Goal: Information Seeking & Learning: Learn about a topic

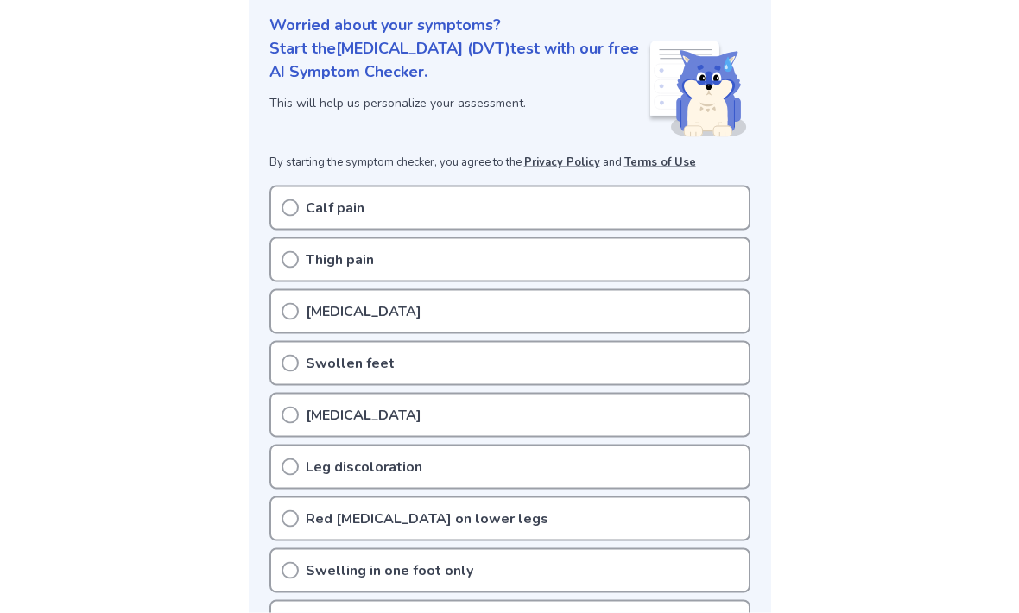
scroll to position [211, 0]
click at [306, 203] on p "Calf pain" at bounding box center [335, 206] width 59 height 21
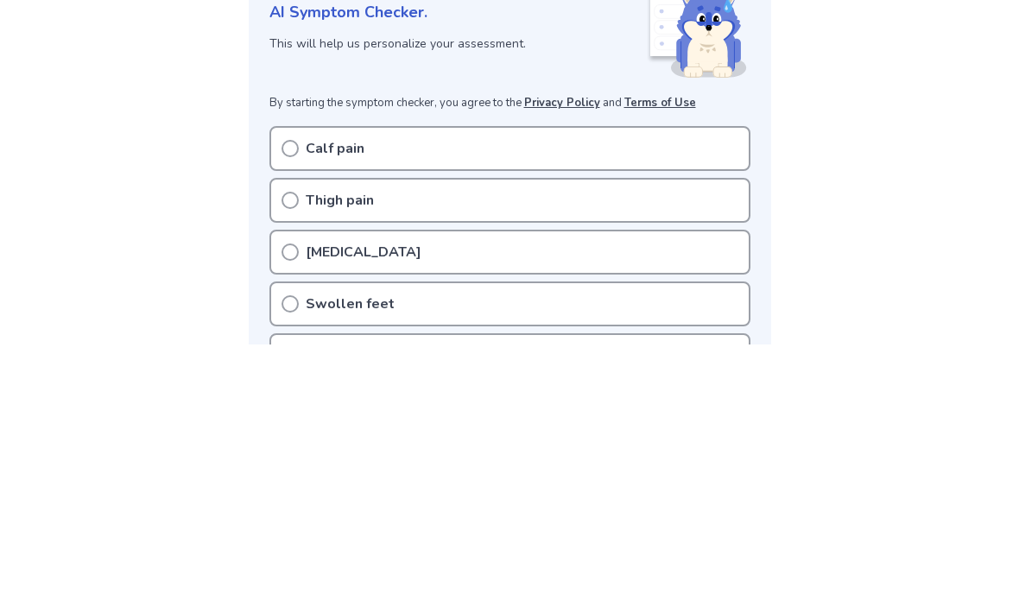
click at [285, 460] on icon at bounding box center [290, 468] width 17 height 17
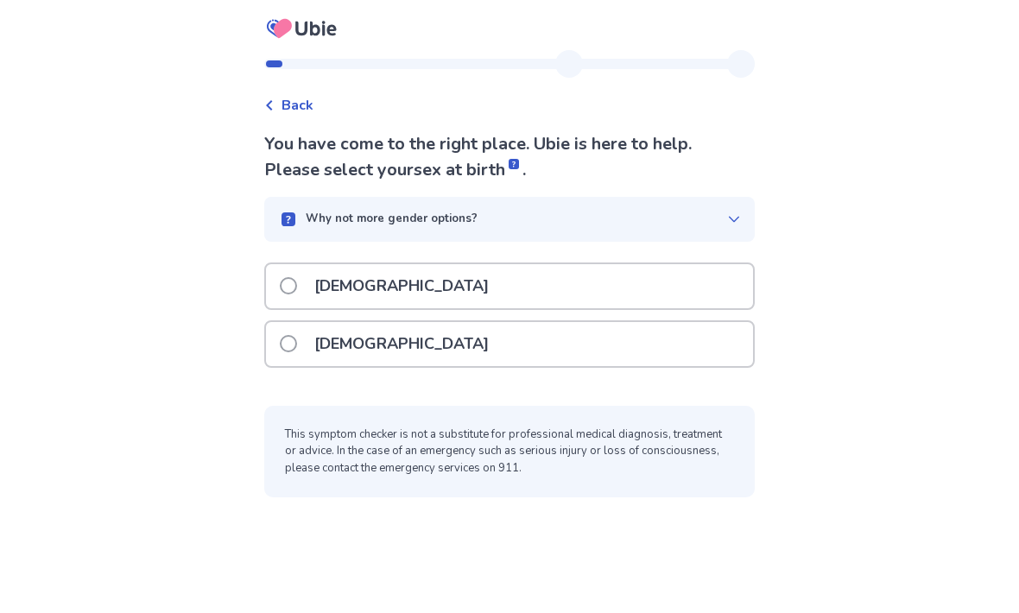
click at [292, 343] on span at bounding box center [288, 343] width 17 height 17
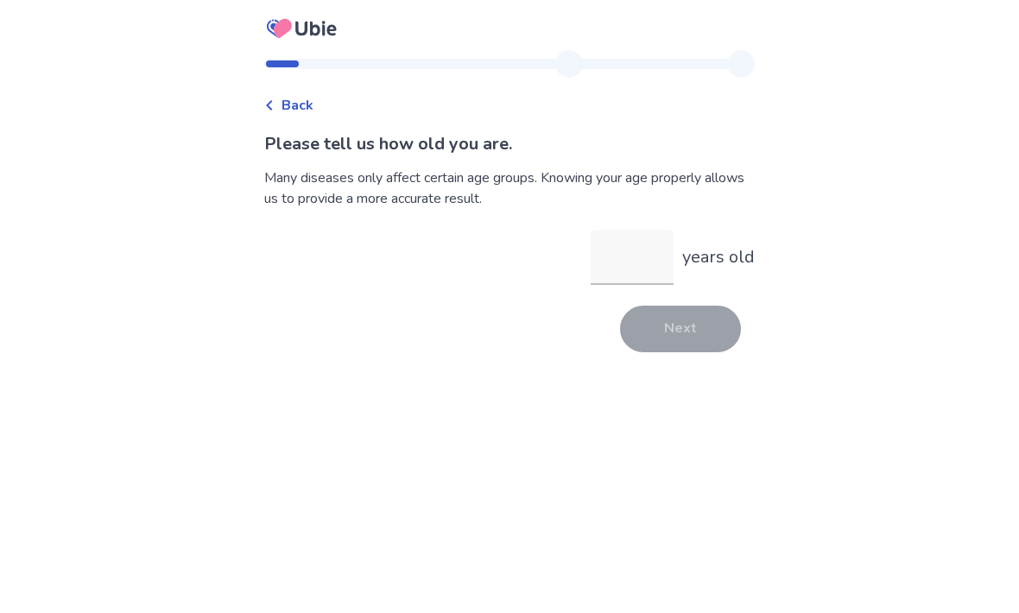
click at [625, 261] on input "years old" at bounding box center [632, 257] width 83 height 55
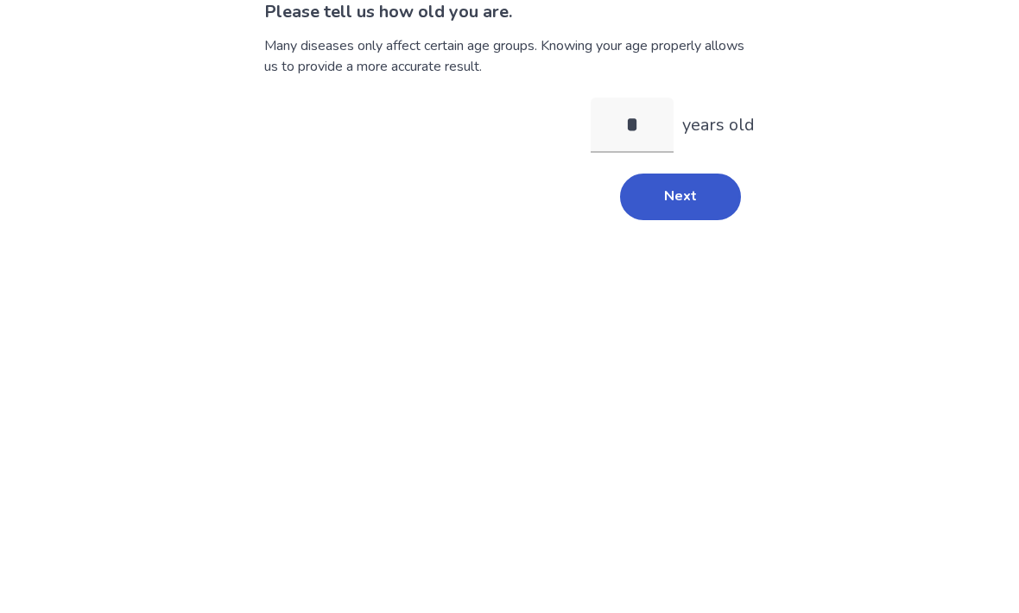
type input "**"
click at [675, 306] on button "Next" at bounding box center [680, 329] width 121 height 47
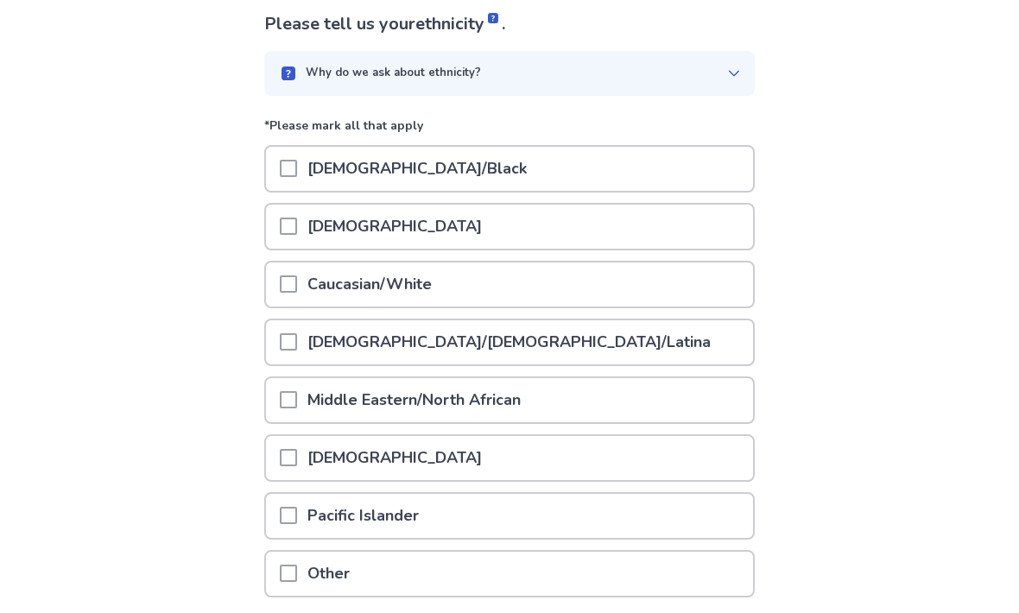
scroll to position [120, 0]
click at [297, 277] on span at bounding box center [288, 283] width 17 height 17
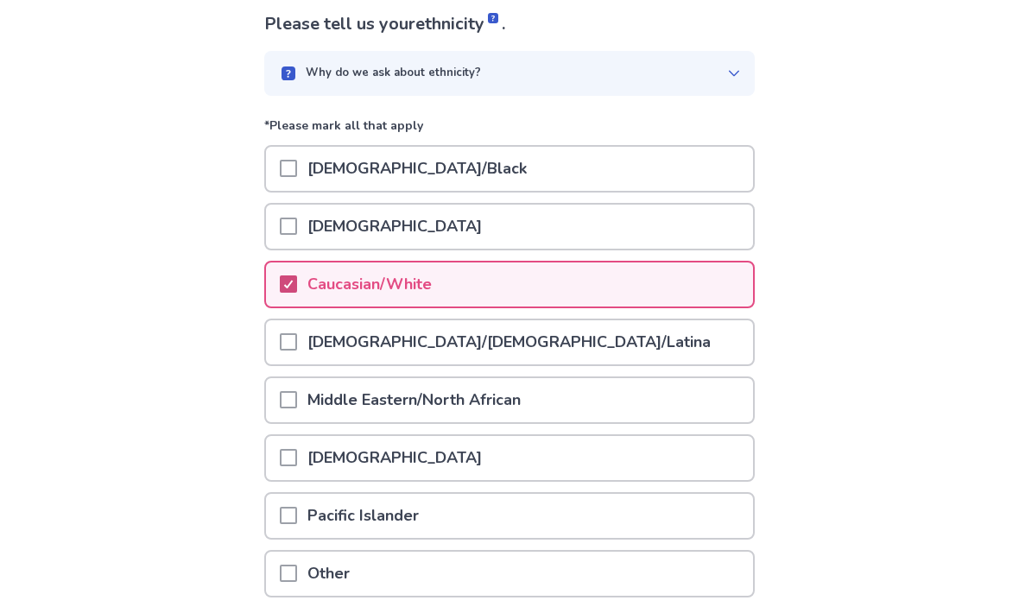
scroll to position [200, 0]
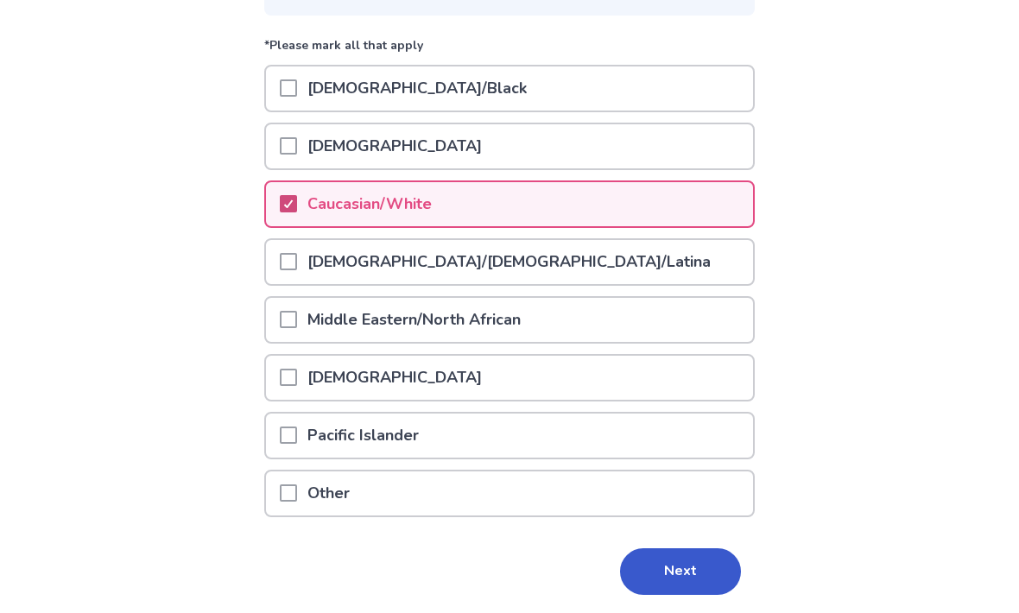
click at [667, 566] on button "Next" at bounding box center [680, 571] width 121 height 47
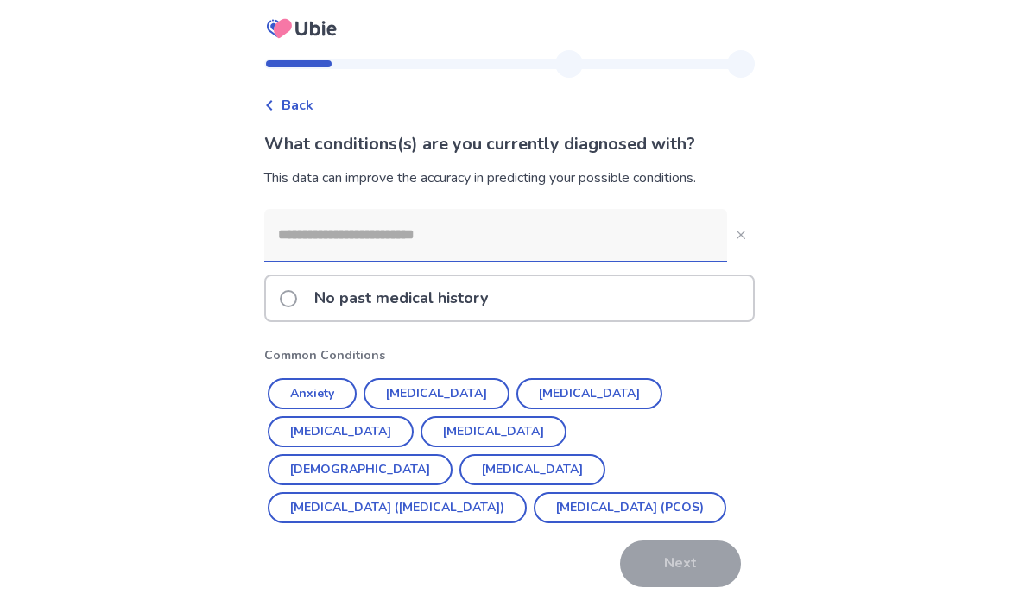
click at [332, 390] on button "Anxiety" at bounding box center [312, 393] width 89 height 31
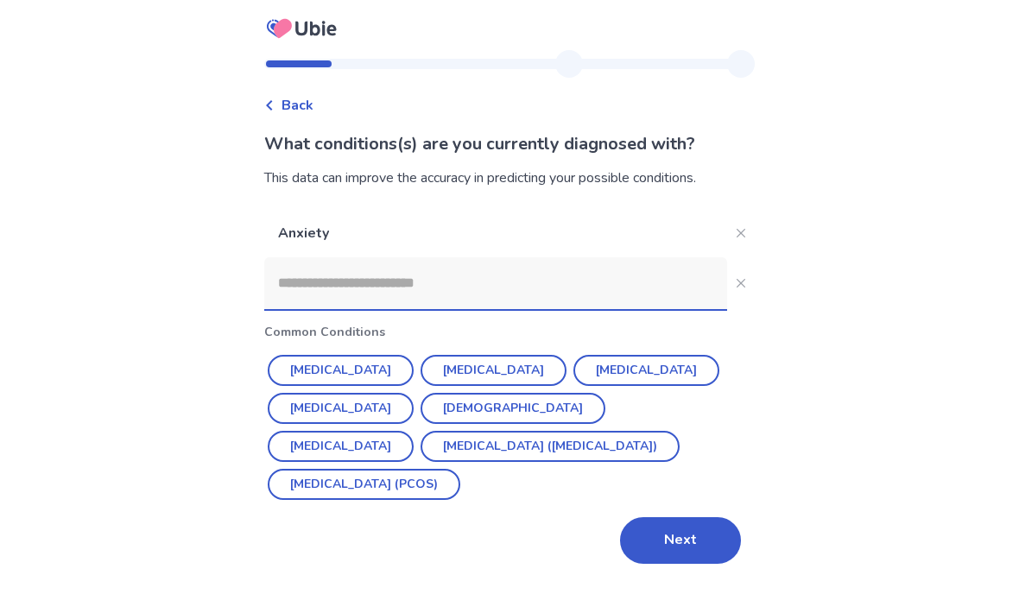
click at [451, 440] on button "Irritable Bowel Syndrome (IBS)" at bounding box center [550, 446] width 259 height 31
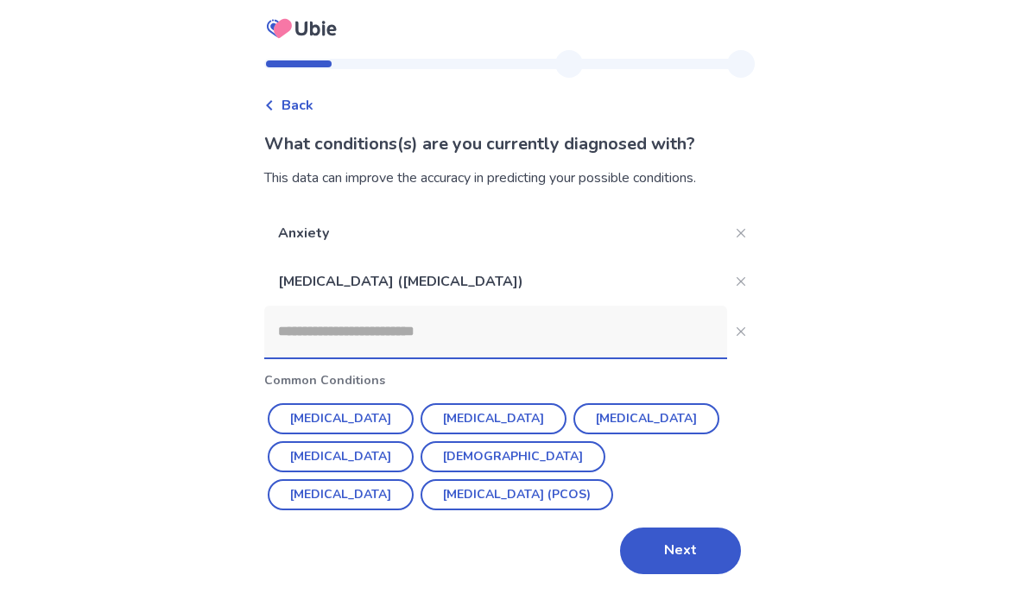
click at [669, 551] on button "Next" at bounding box center [680, 551] width 121 height 47
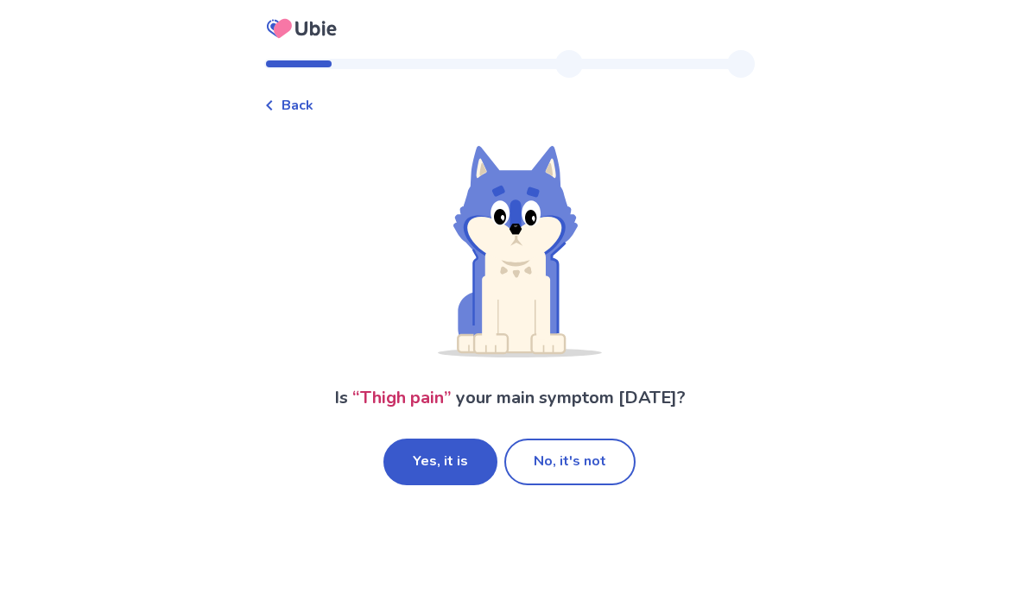
click at [581, 459] on button "No, it's not" at bounding box center [569, 462] width 131 height 47
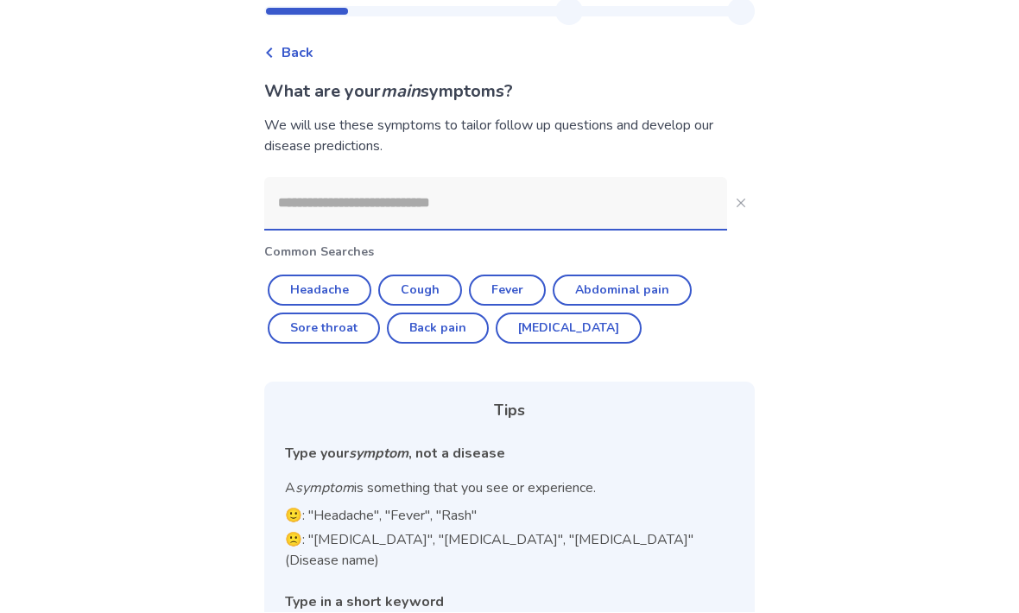
click at [364, 201] on input at bounding box center [495, 204] width 463 height 52
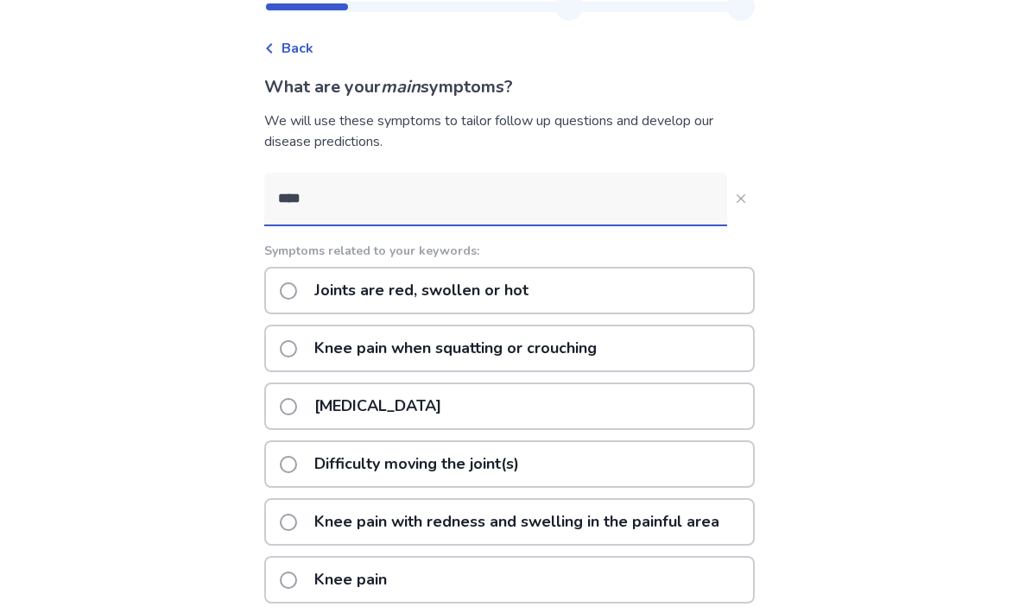
type input "****"
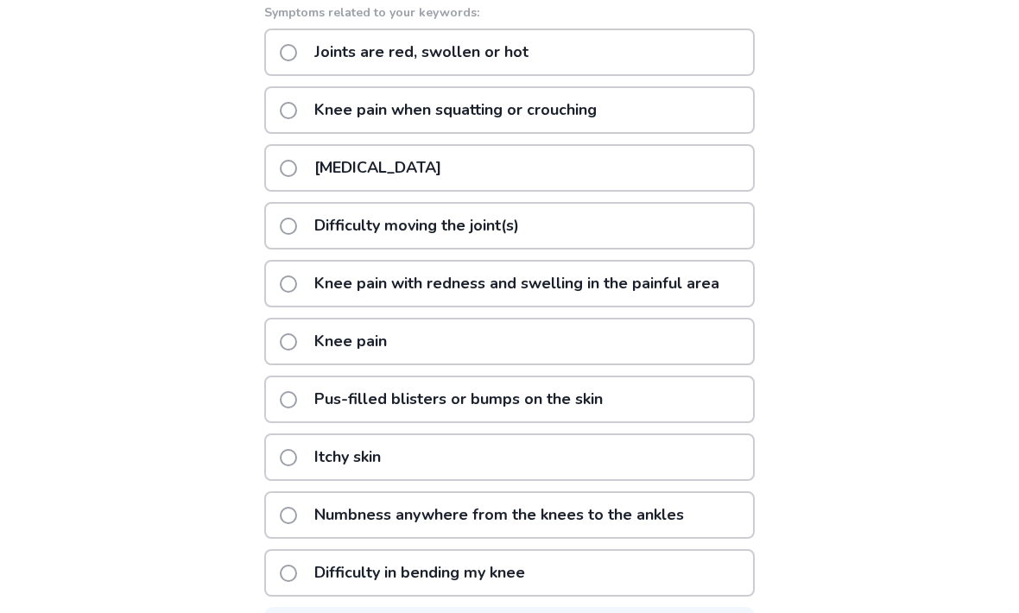
scroll to position [295, 0]
click at [308, 161] on label "Joint stiffness" at bounding box center [366, 168] width 172 height 44
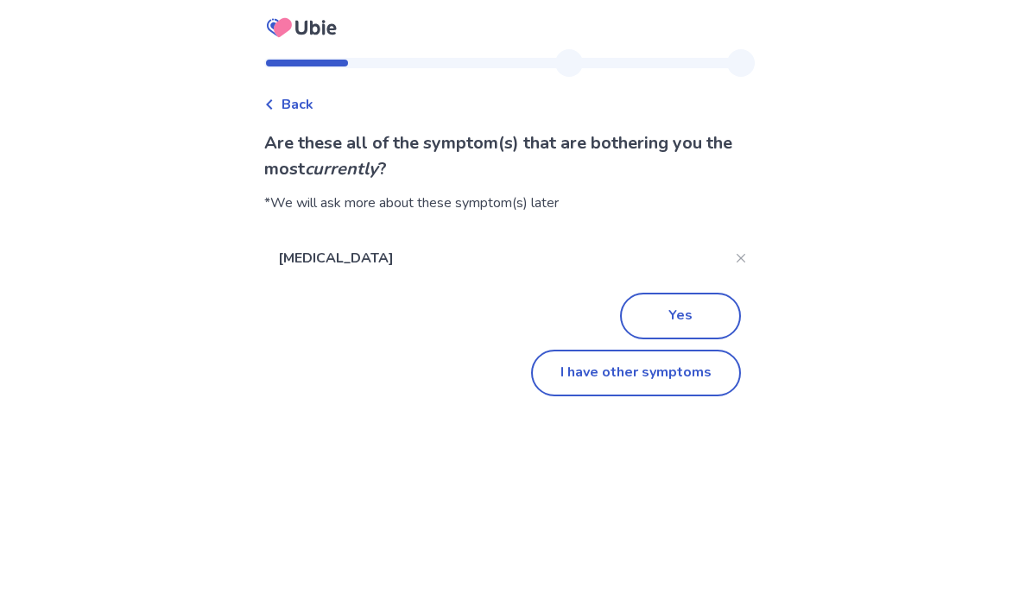
click at [674, 309] on button "Yes" at bounding box center [680, 317] width 121 height 47
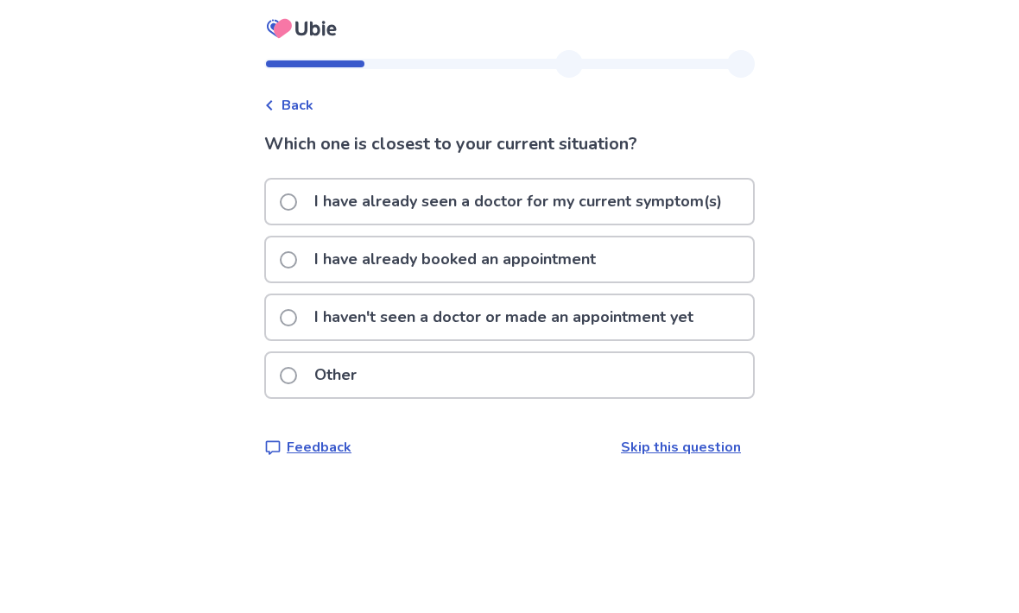
click at [301, 303] on label "I haven't seen a doctor or made an appointment yet" at bounding box center [492, 317] width 424 height 44
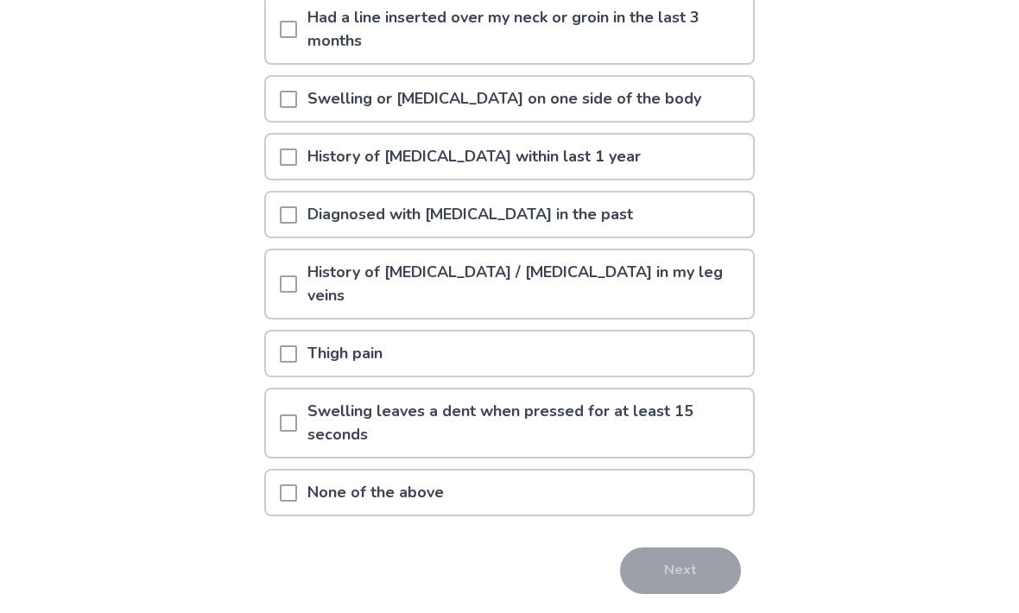
scroll to position [354, 0]
click at [292, 360] on span at bounding box center [288, 353] width 17 height 17
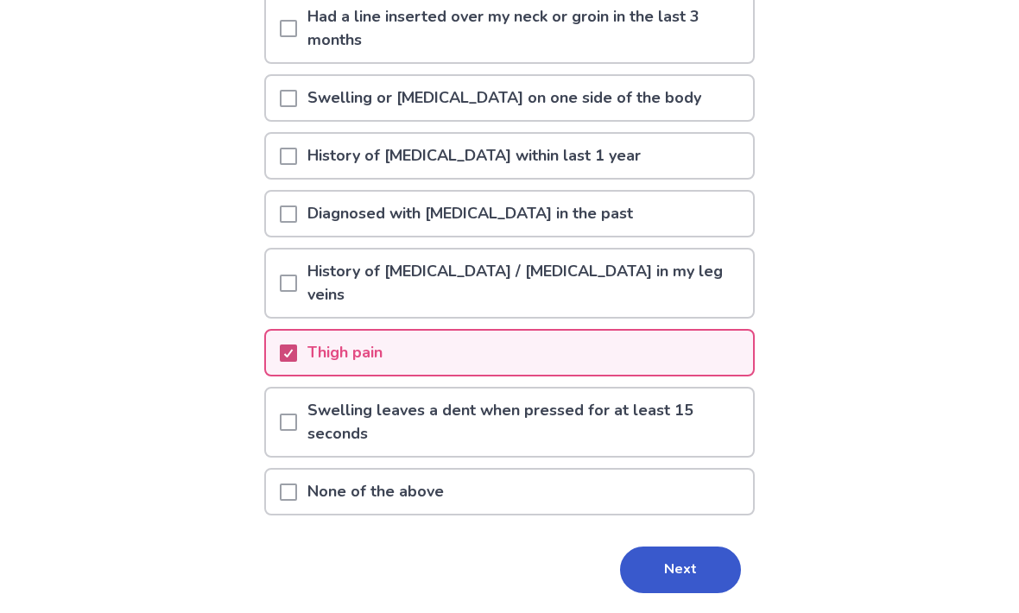
click at [682, 564] on button "Next" at bounding box center [680, 570] width 121 height 47
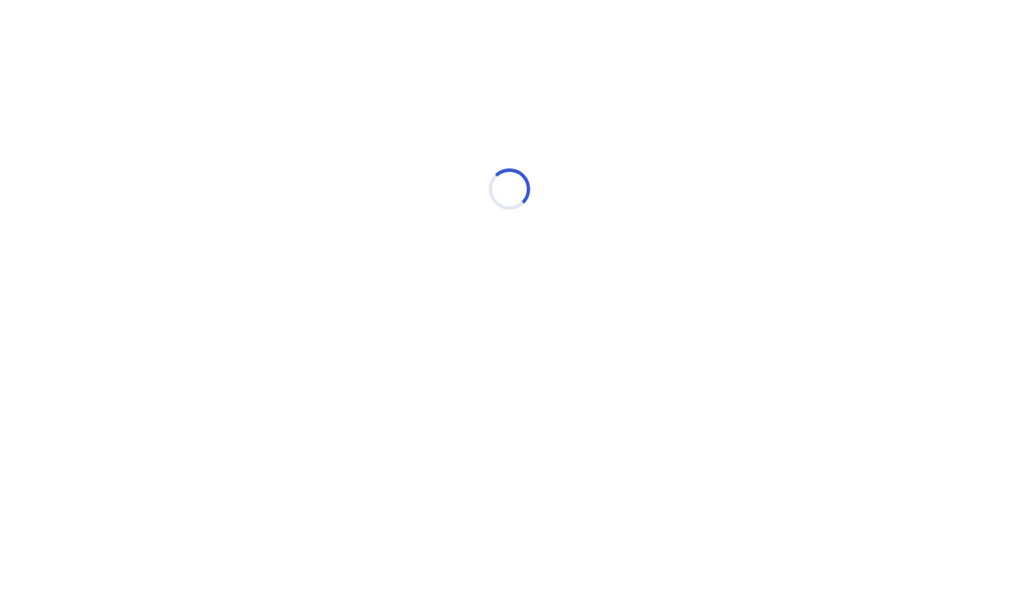
select select "*"
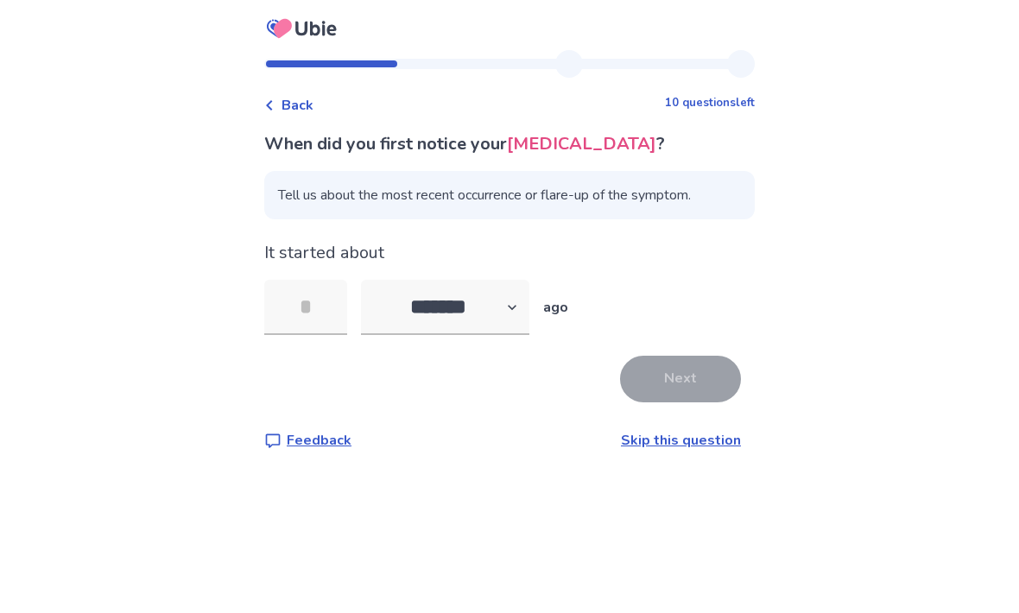
click at [327, 309] on input "tel" at bounding box center [305, 307] width 83 height 55
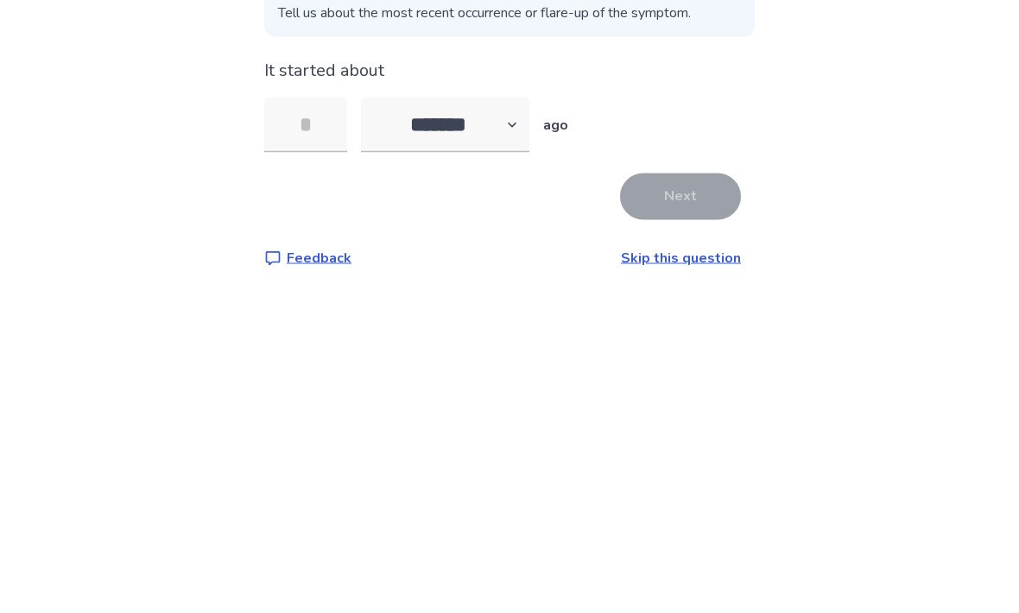
type input "*"
click at [667, 356] on button "Next" at bounding box center [680, 379] width 121 height 47
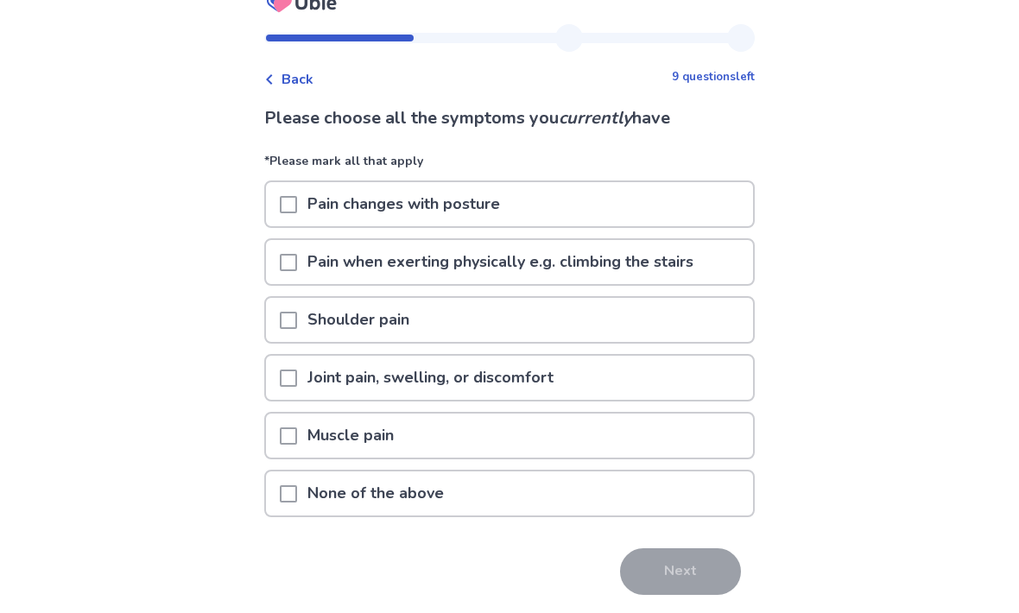
scroll to position [27, 0]
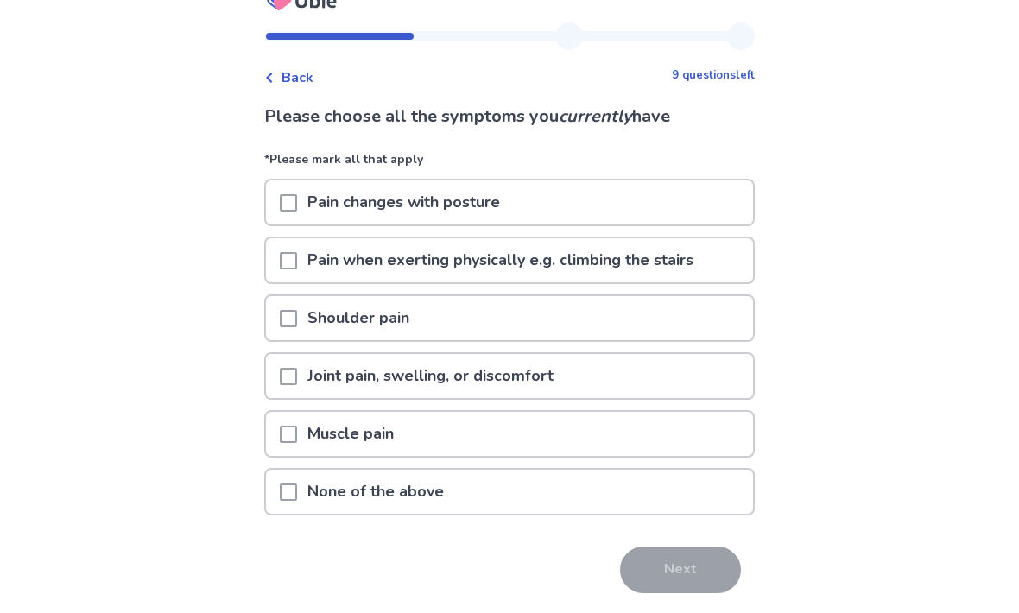
click at [297, 196] on span at bounding box center [288, 203] width 17 height 17
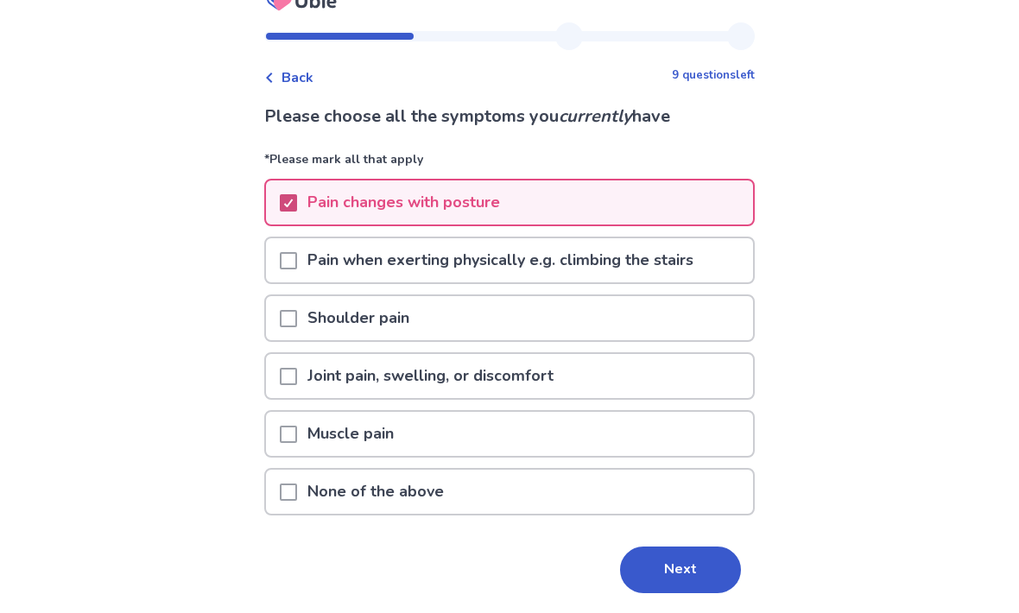
click at [676, 574] on button "Next" at bounding box center [680, 570] width 121 height 47
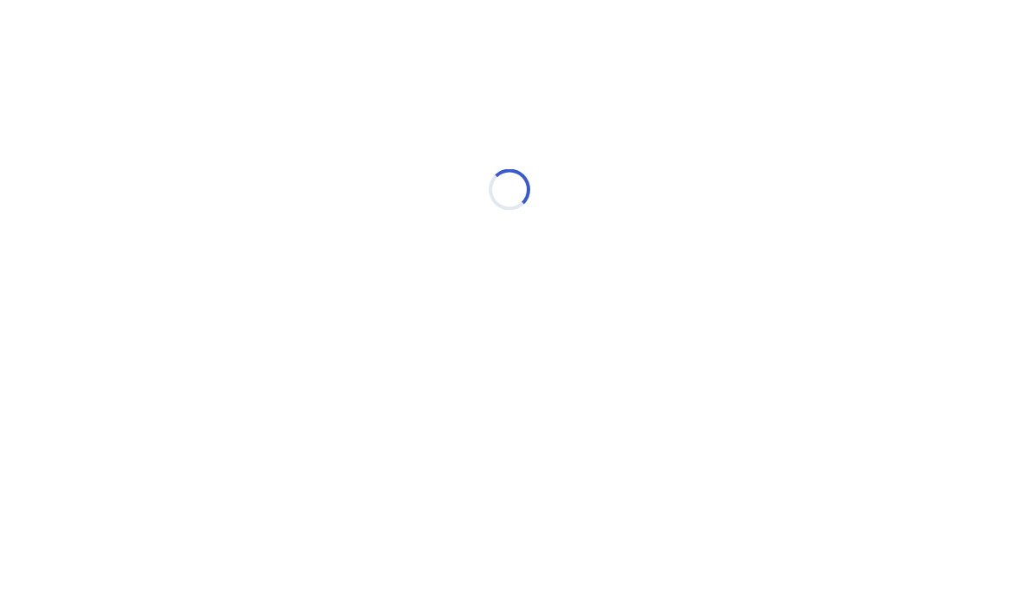
scroll to position [0, 0]
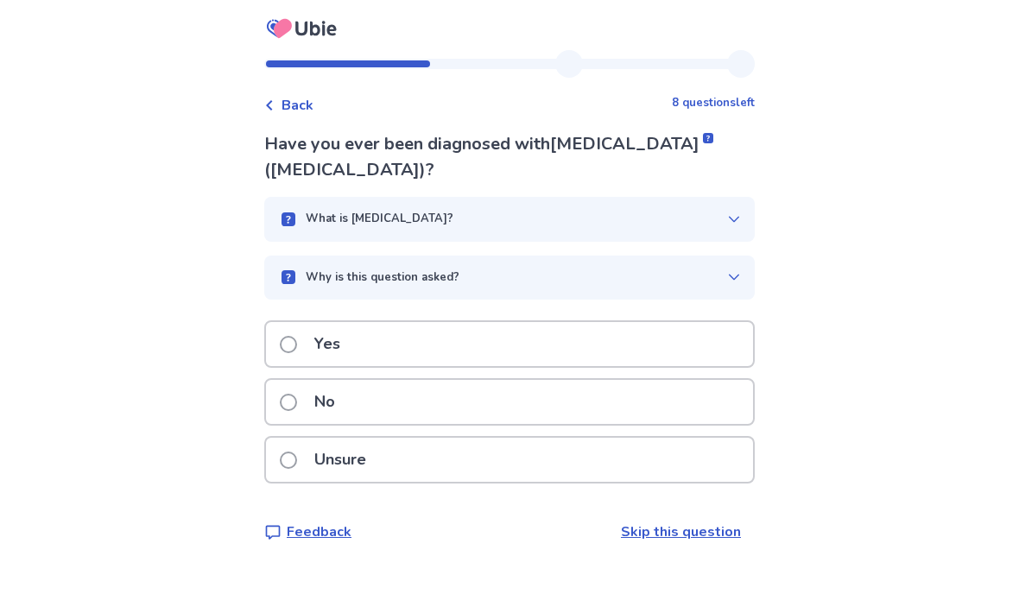
click at [297, 402] on span at bounding box center [288, 402] width 17 height 17
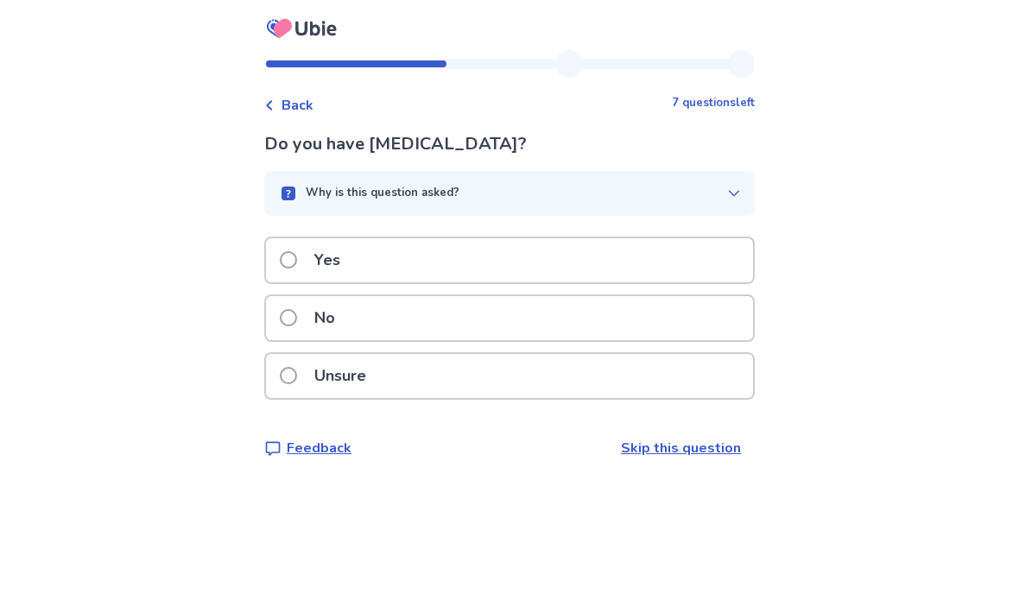
click at [296, 316] on span at bounding box center [288, 317] width 17 height 17
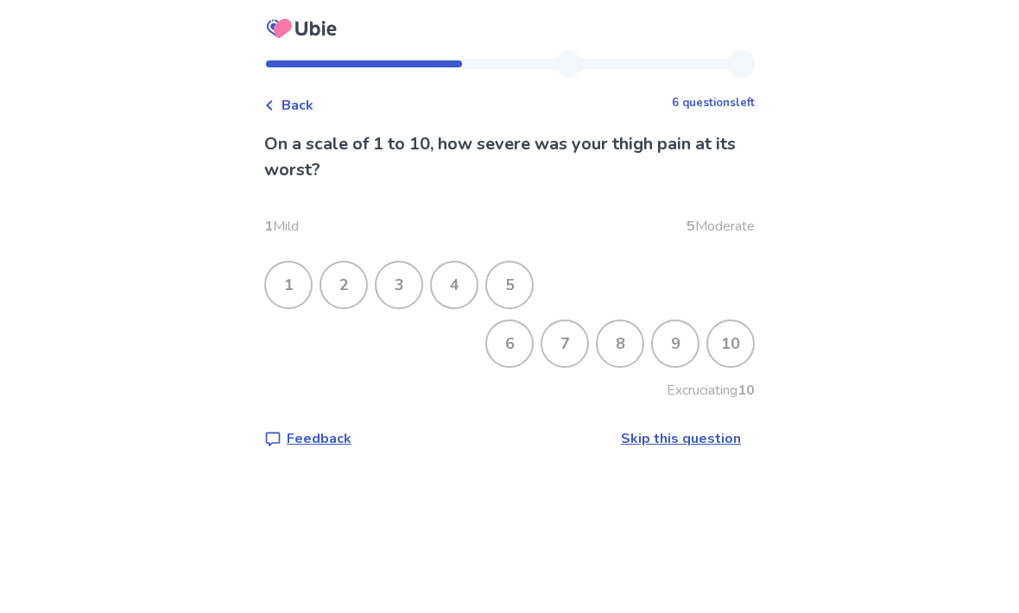
click at [407, 279] on div "3" at bounding box center [399, 285] width 45 height 45
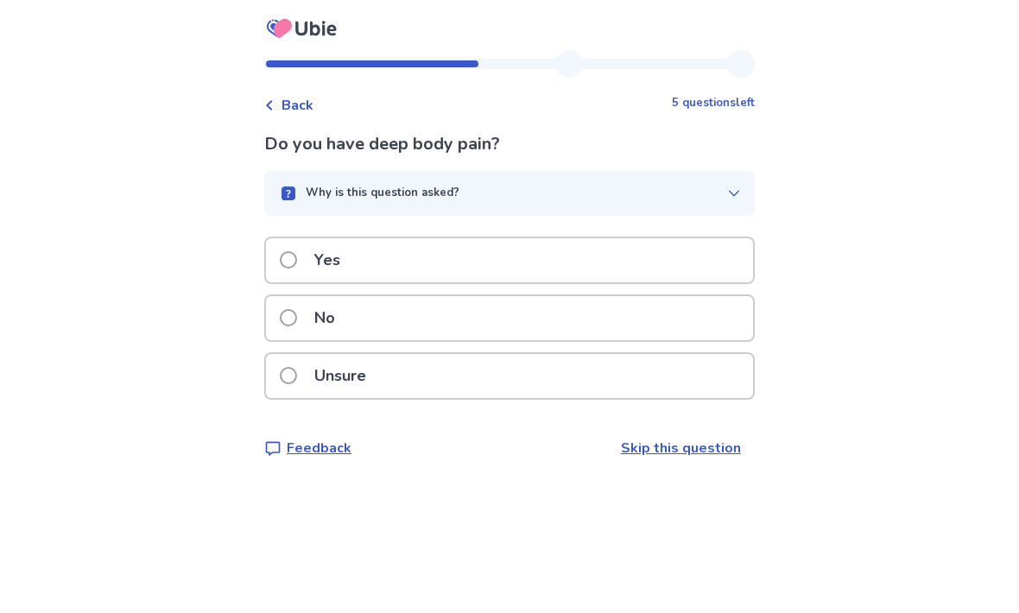
click at [297, 315] on span at bounding box center [288, 317] width 17 height 17
click at [297, 320] on span at bounding box center [288, 317] width 17 height 17
click at [297, 310] on span at bounding box center [288, 317] width 17 height 17
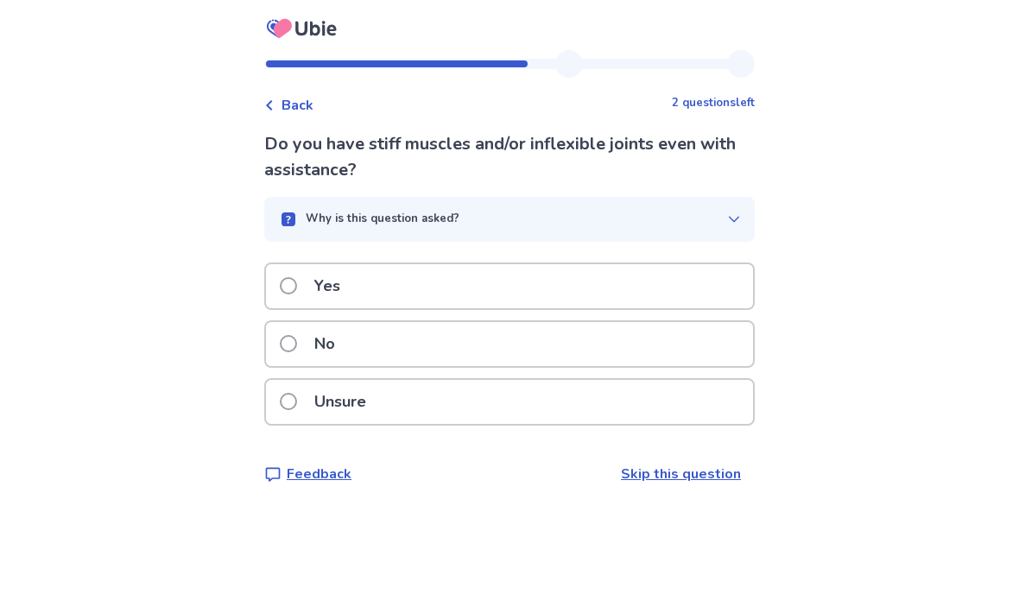
click at [297, 398] on span at bounding box center [288, 401] width 17 height 17
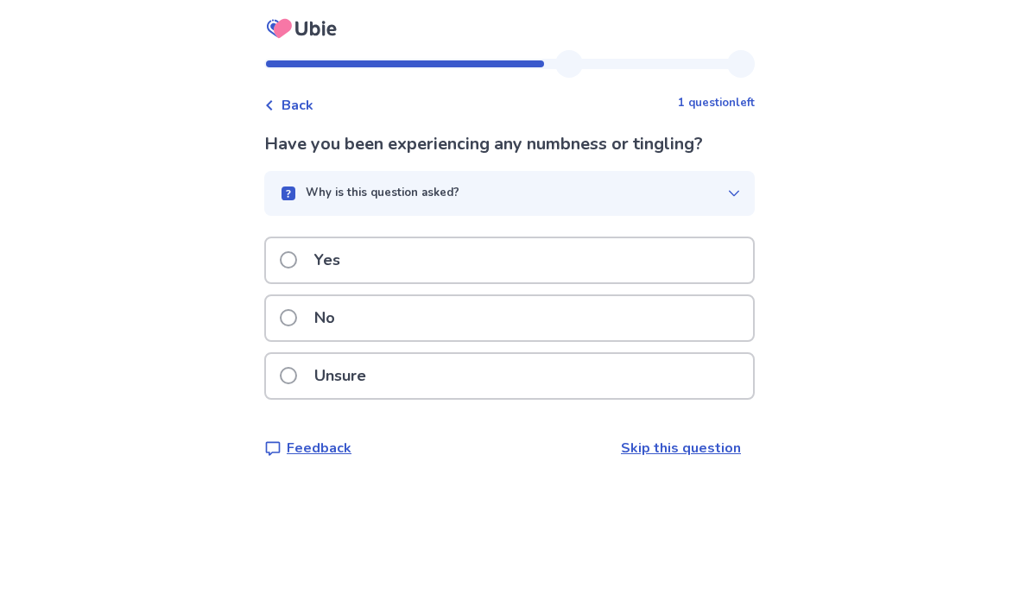
click at [297, 257] on span at bounding box center [288, 259] width 17 height 17
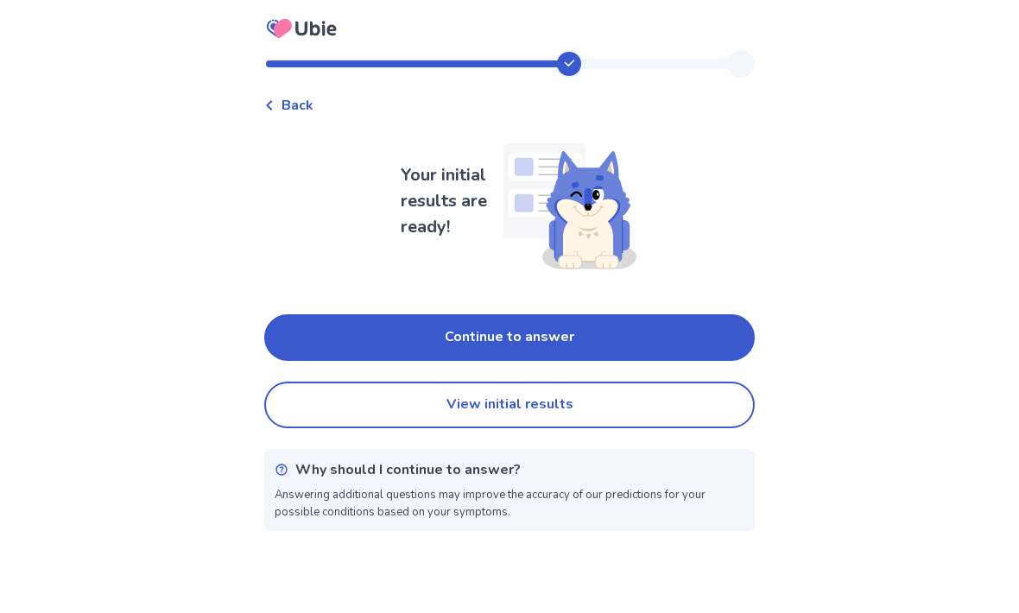
click at [558, 334] on button "Continue to answer" at bounding box center [509, 337] width 490 height 47
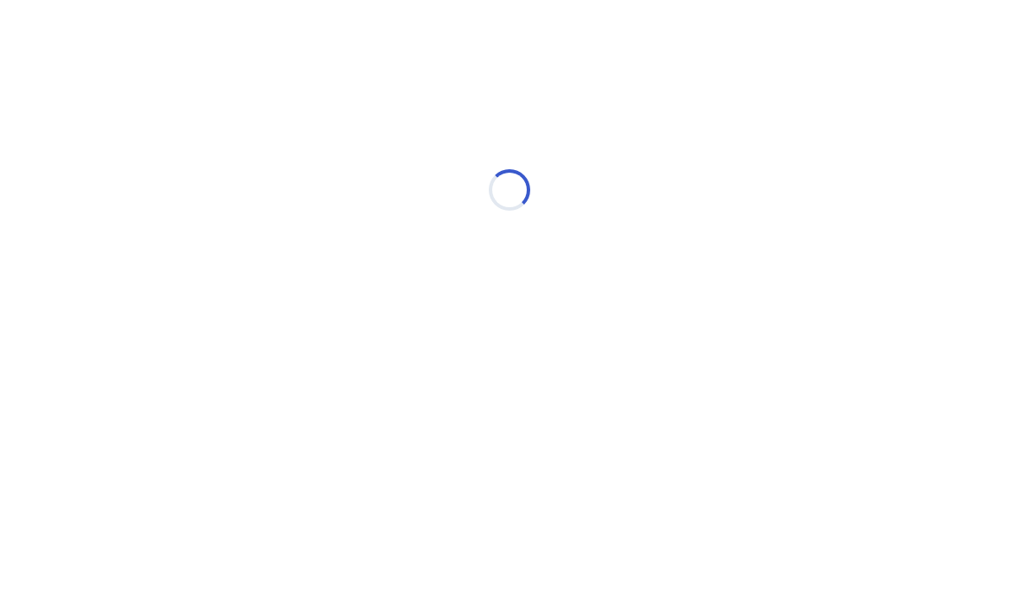
select select "*"
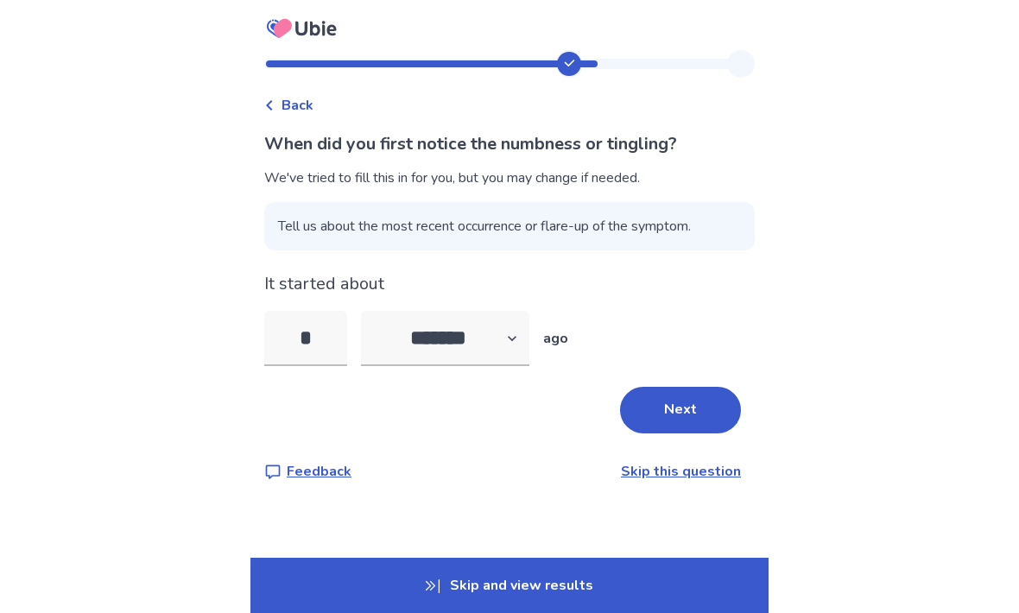
click at [668, 410] on button "Next" at bounding box center [680, 410] width 121 height 47
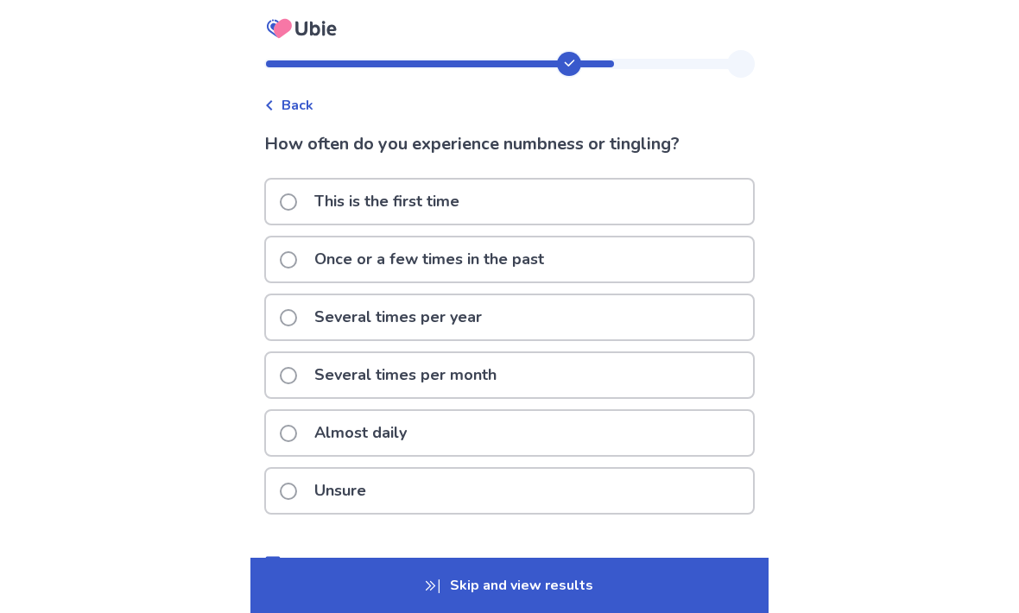
click at [297, 195] on span at bounding box center [288, 201] width 17 height 17
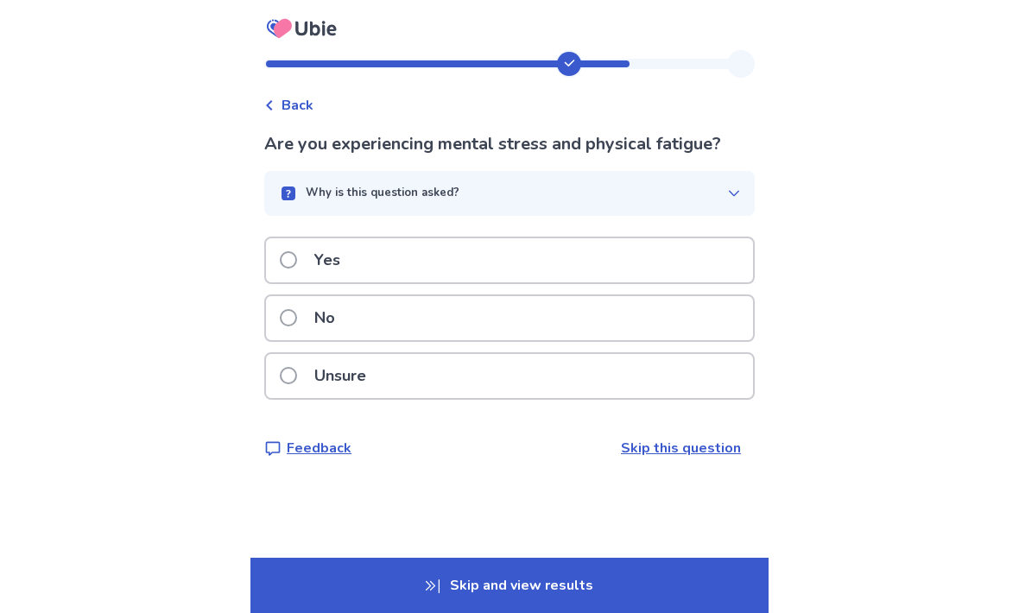
click at [297, 258] on span at bounding box center [288, 259] width 17 height 17
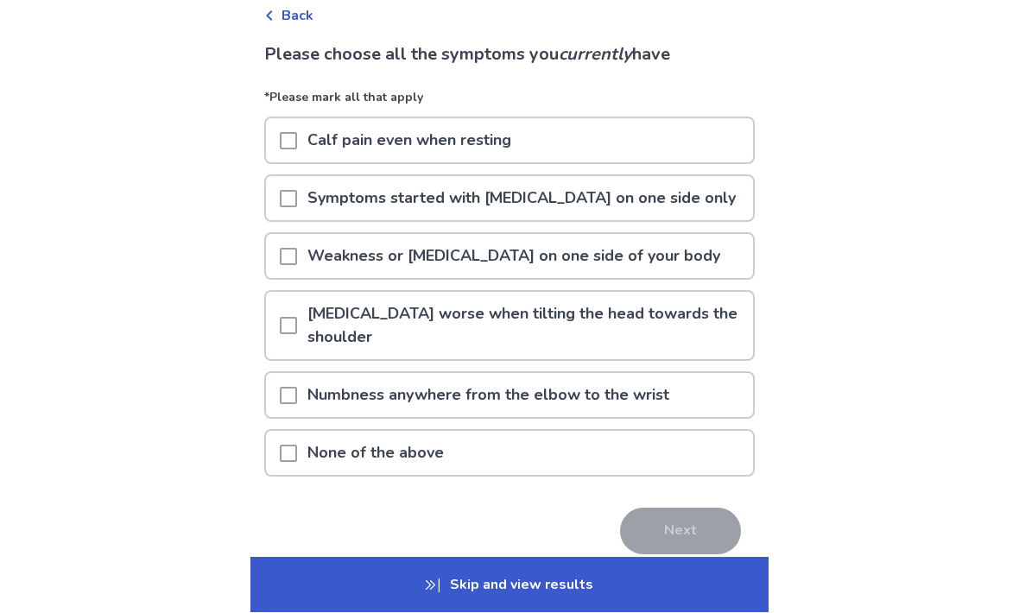
scroll to position [90, 0]
click at [297, 448] on span at bounding box center [288, 453] width 17 height 17
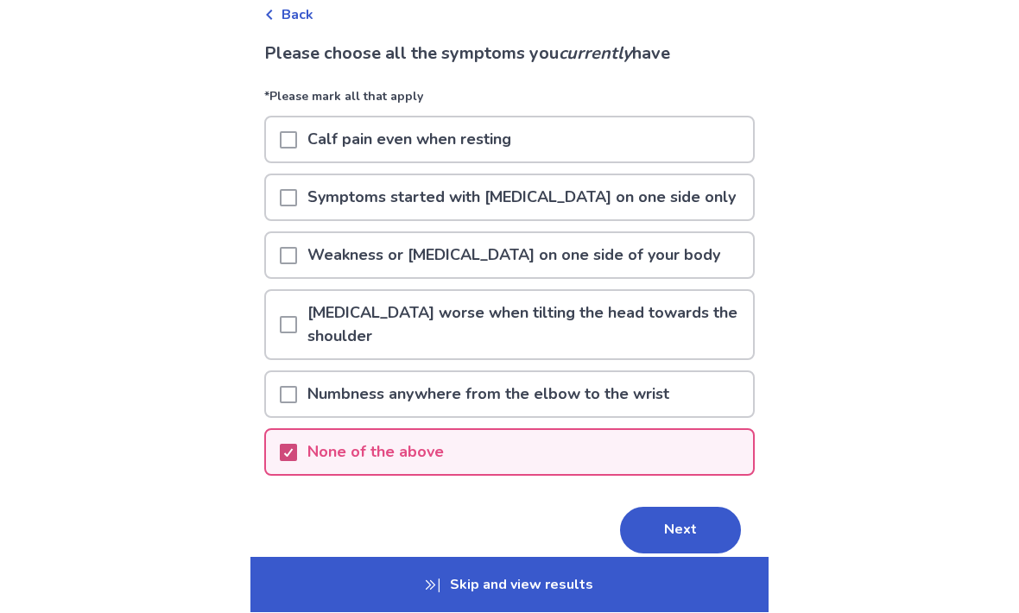
scroll to position [91, 0]
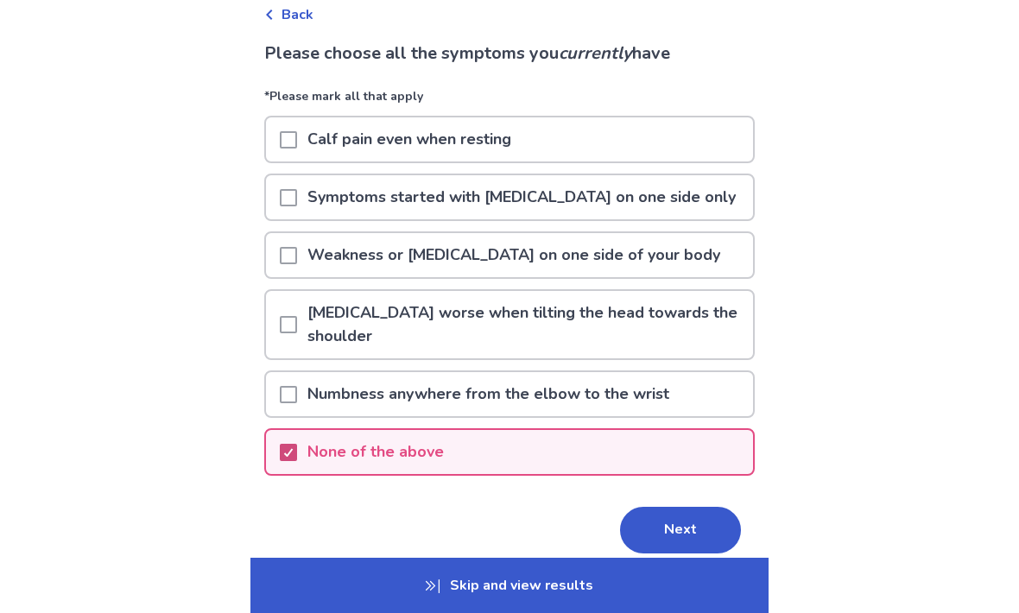
click at [680, 533] on button "Next" at bounding box center [680, 530] width 121 height 47
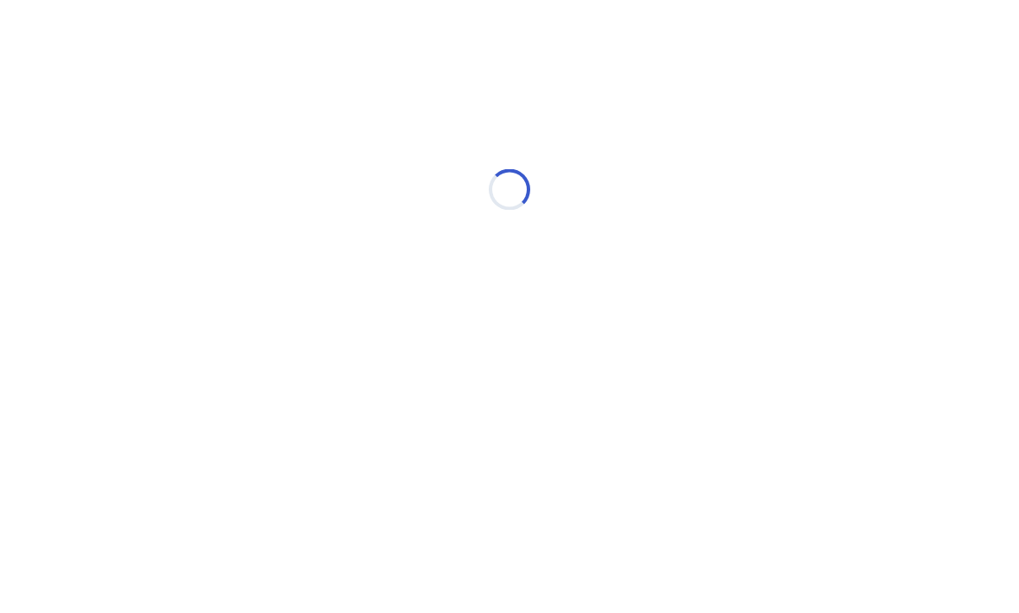
scroll to position [0, 0]
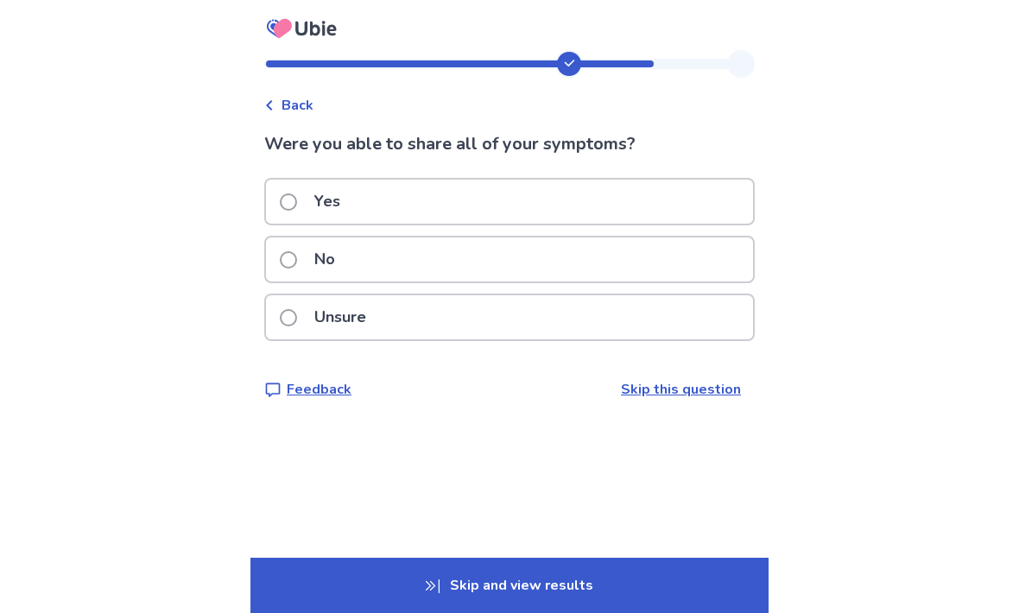
click at [297, 315] on span at bounding box center [288, 317] width 17 height 17
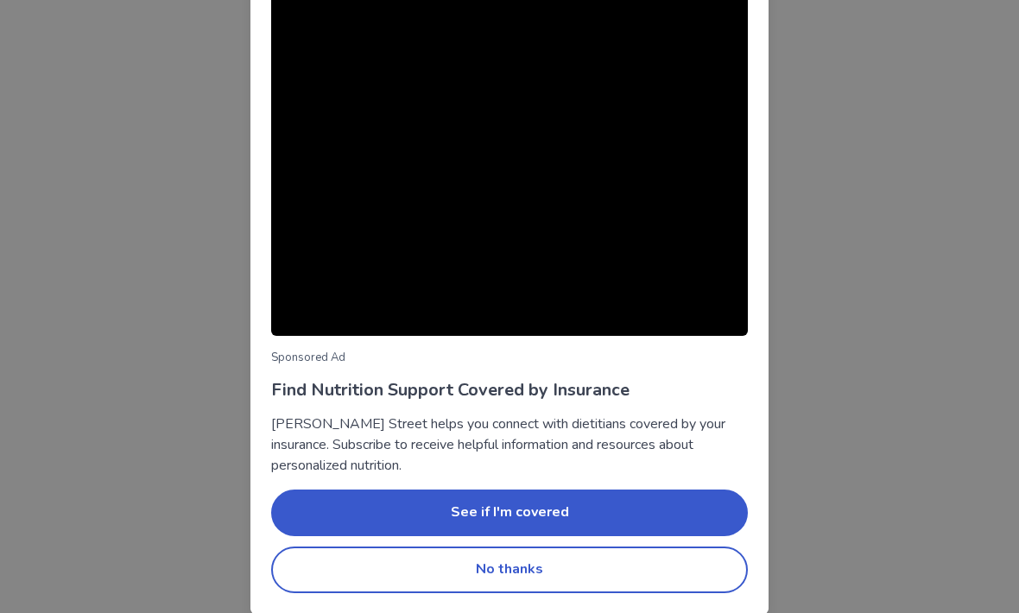
scroll to position [104, 0]
click at [526, 565] on button "No thanks" at bounding box center [509, 570] width 477 height 47
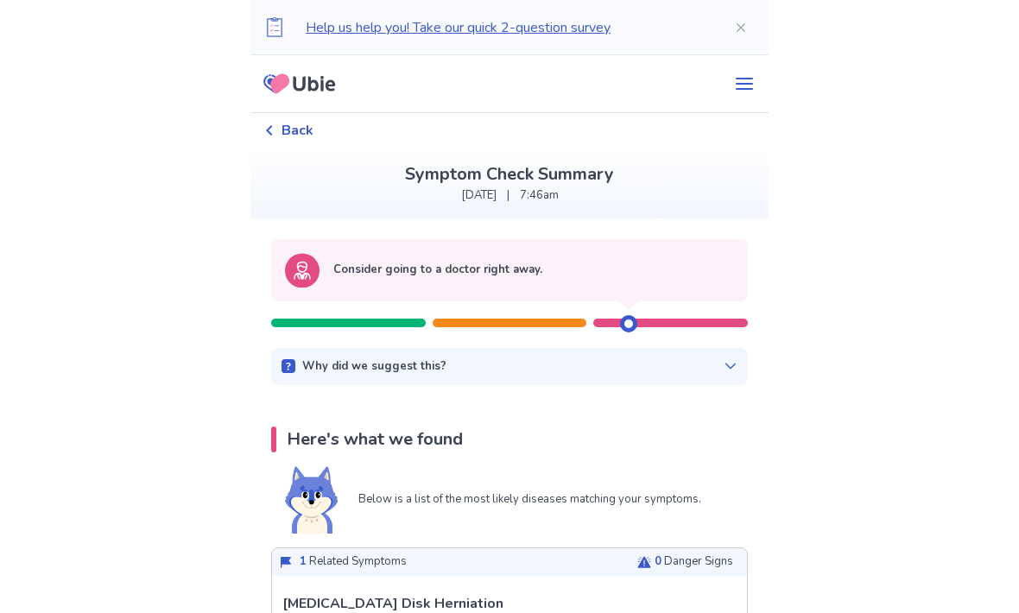
click at [724, 364] on icon at bounding box center [731, 366] width 14 height 14
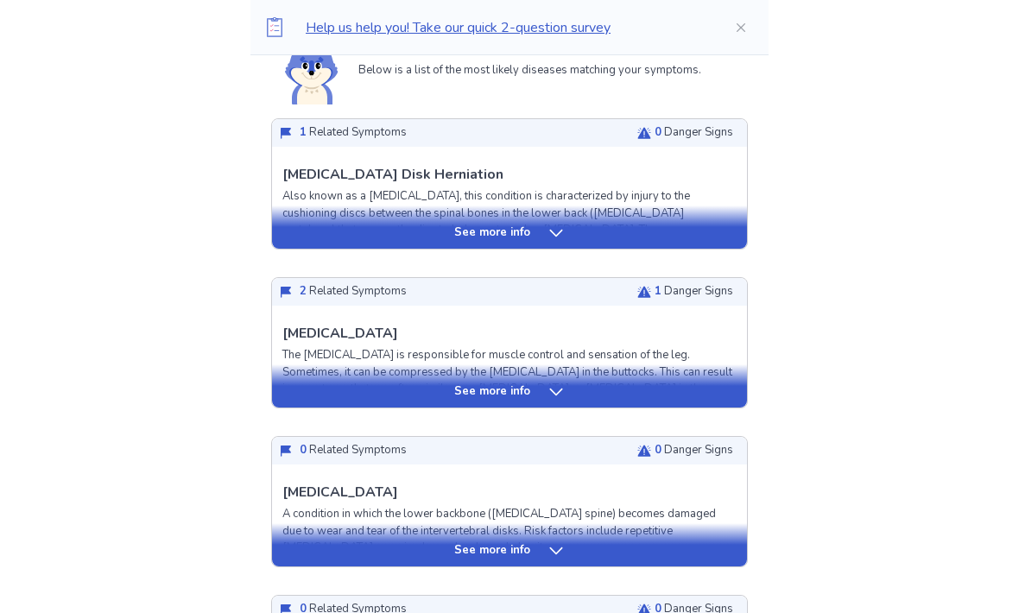
scroll to position [514, 0]
click at [554, 391] on icon at bounding box center [555, 391] width 17 height 17
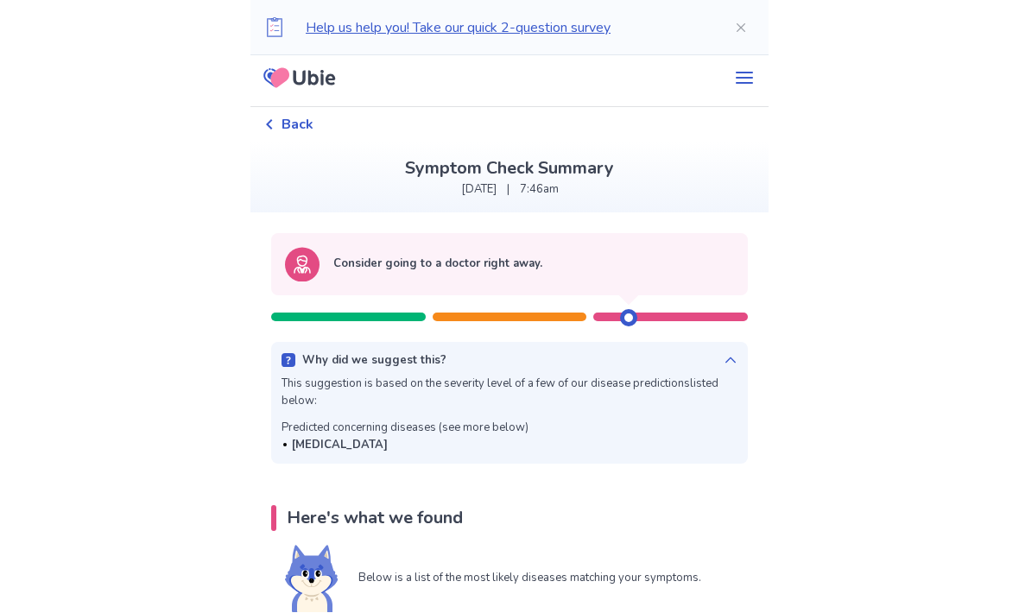
scroll to position [0, 0]
